Goal: Transaction & Acquisition: Purchase product/service

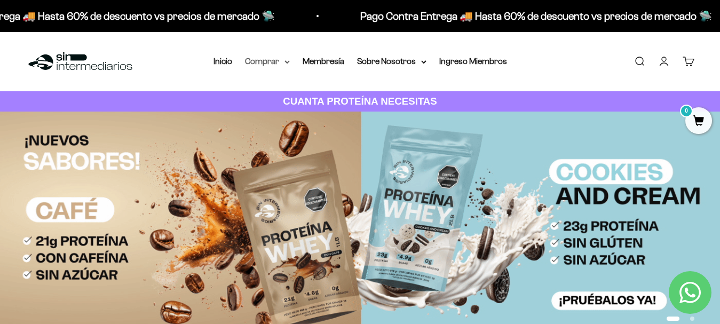
click at [285, 60] on icon at bounding box center [286, 62] width 5 height 4
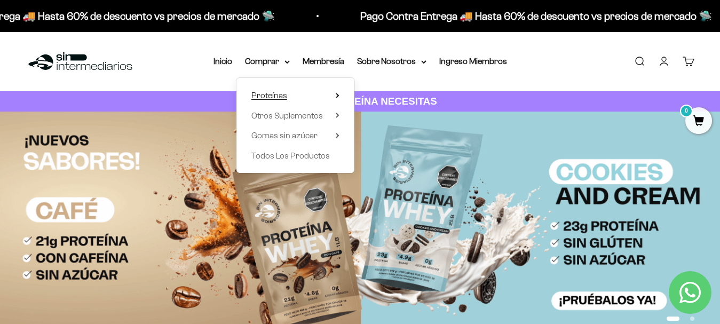
click at [337, 99] on summary "Proteínas" at bounding box center [295, 96] width 88 height 14
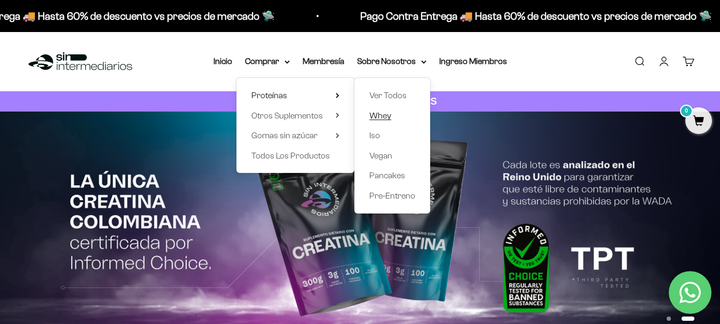
click at [384, 114] on span "Whey" at bounding box center [380, 115] width 22 height 9
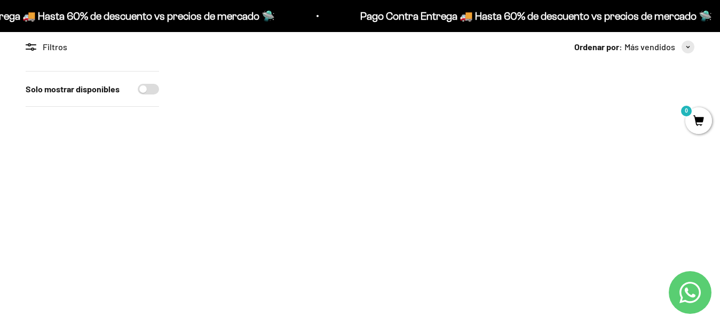
scroll to position [124, 0]
